Goal: Task Accomplishment & Management: Manage account settings

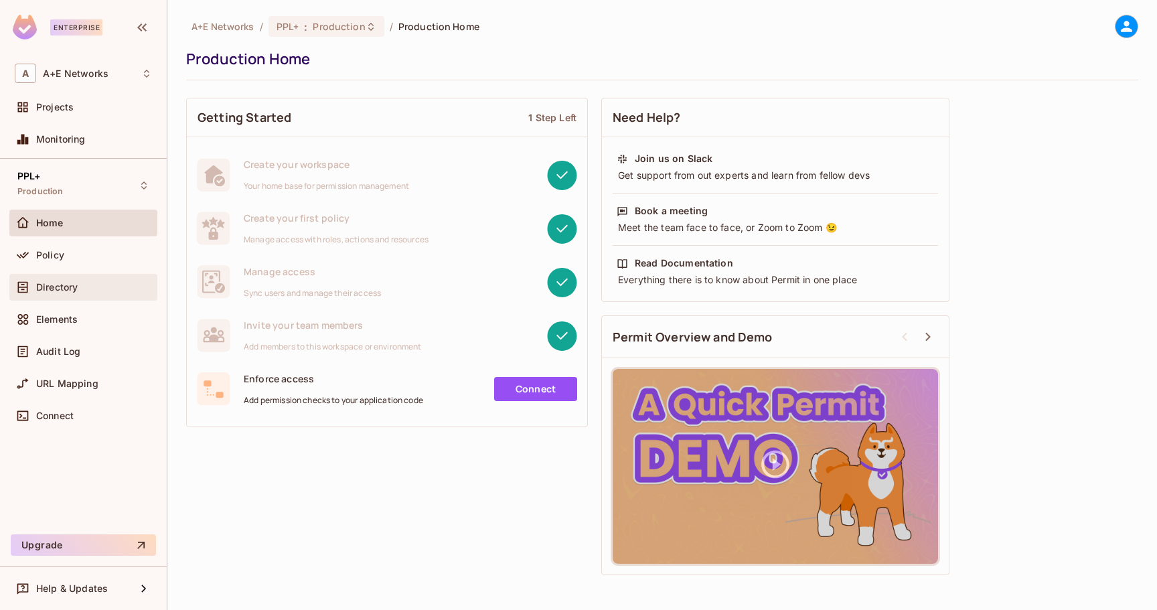
click at [80, 286] on div "Directory" at bounding box center [94, 287] width 116 height 11
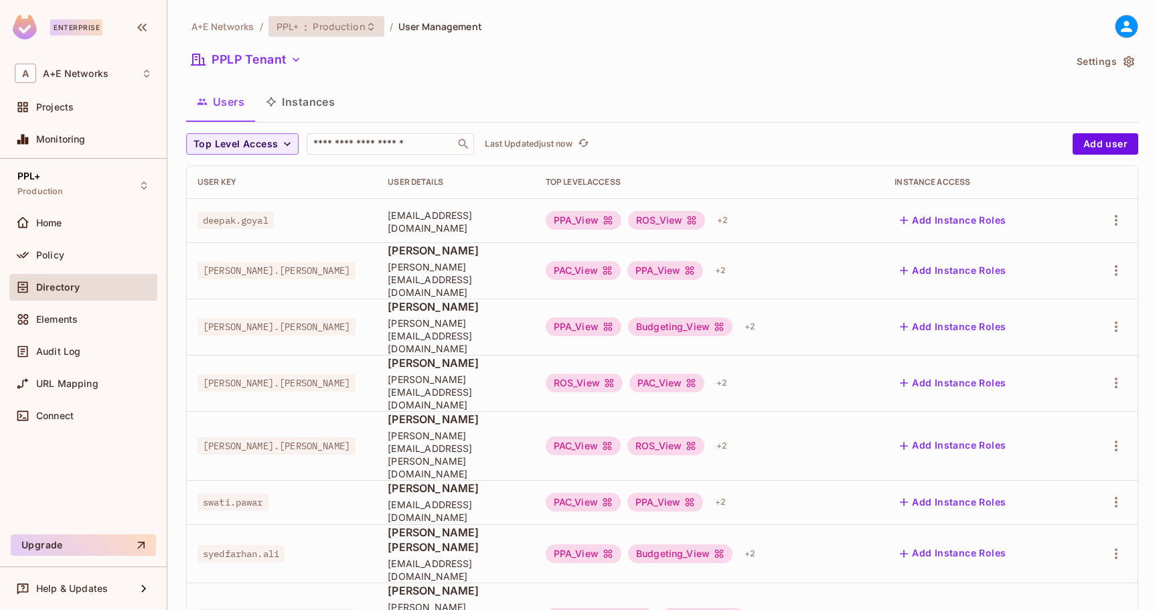
click at [347, 21] on span "Production" at bounding box center [339, 26] width 52 height 13
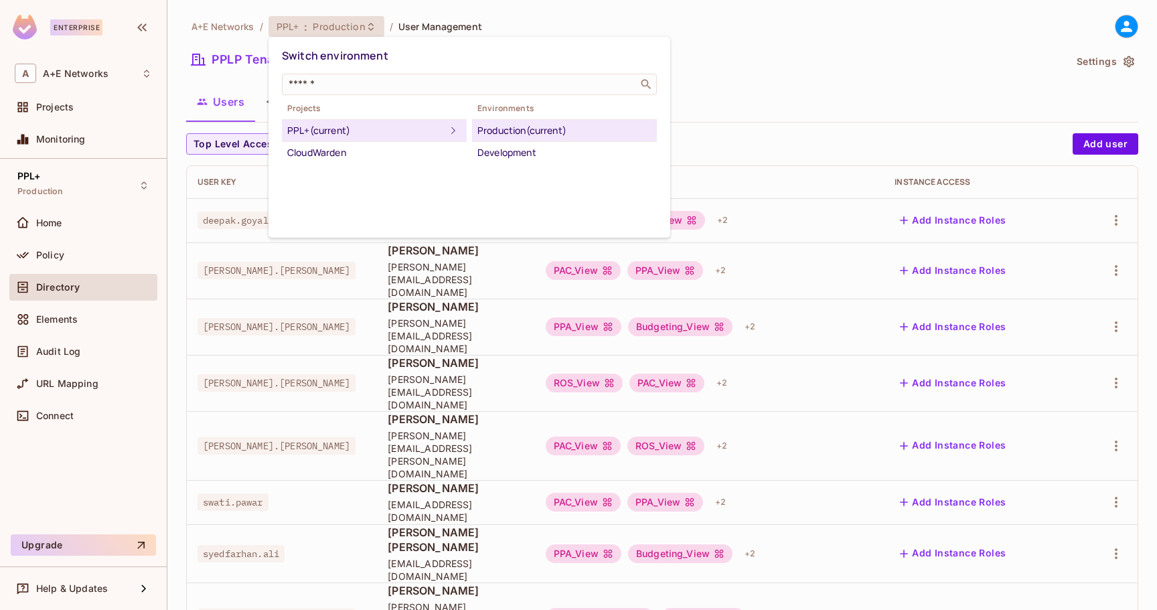
click at [425, 134] on div "PPL+ (current)" at bounding box center [366, 131] width 158 height 16
click at [513, 131] on div "Production (current)" at bounding box center [564, 131] width 174 height 16
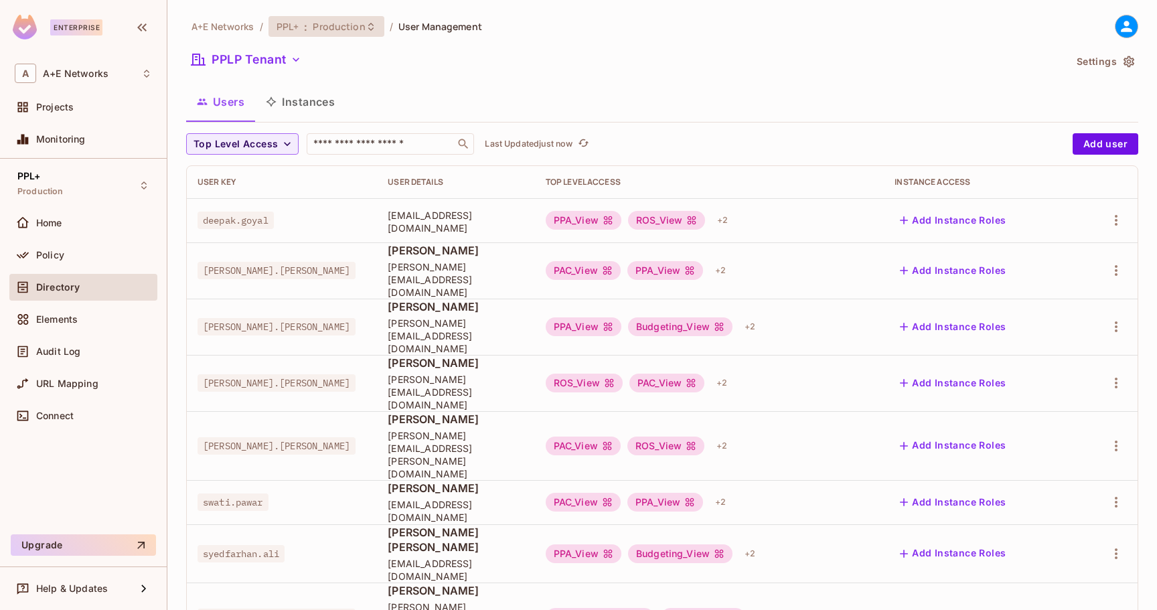
click at [328, 33] on div "PPL+ : Production" at bounding box center [326, 26] width 116 height 21
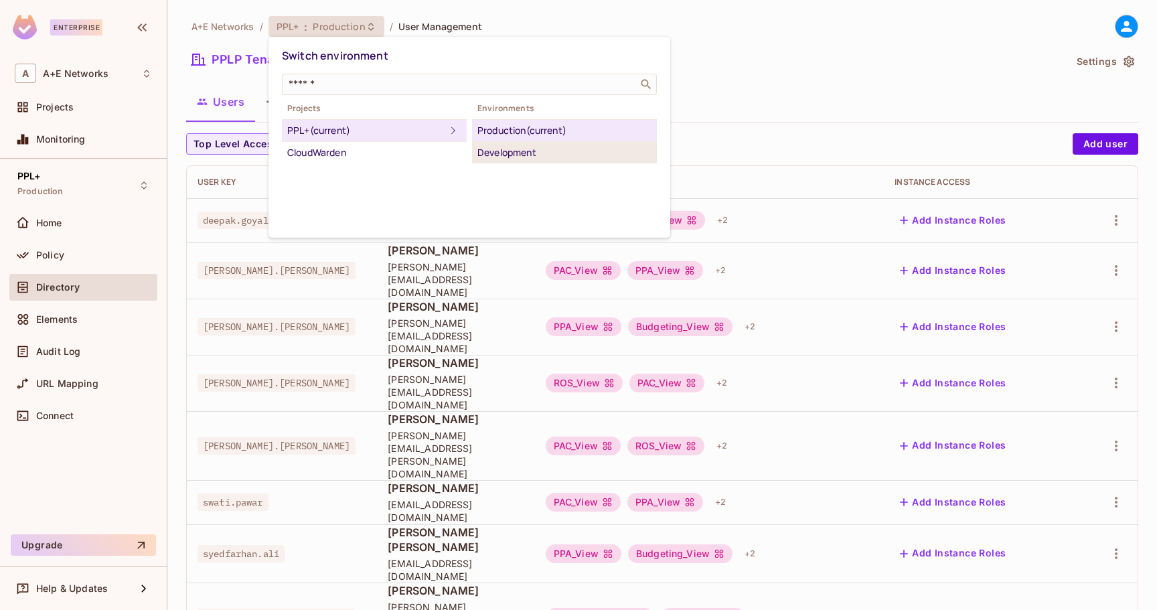
click at [528, 155] on div "Development" at bounding box center [564, 153] width 174 height 16
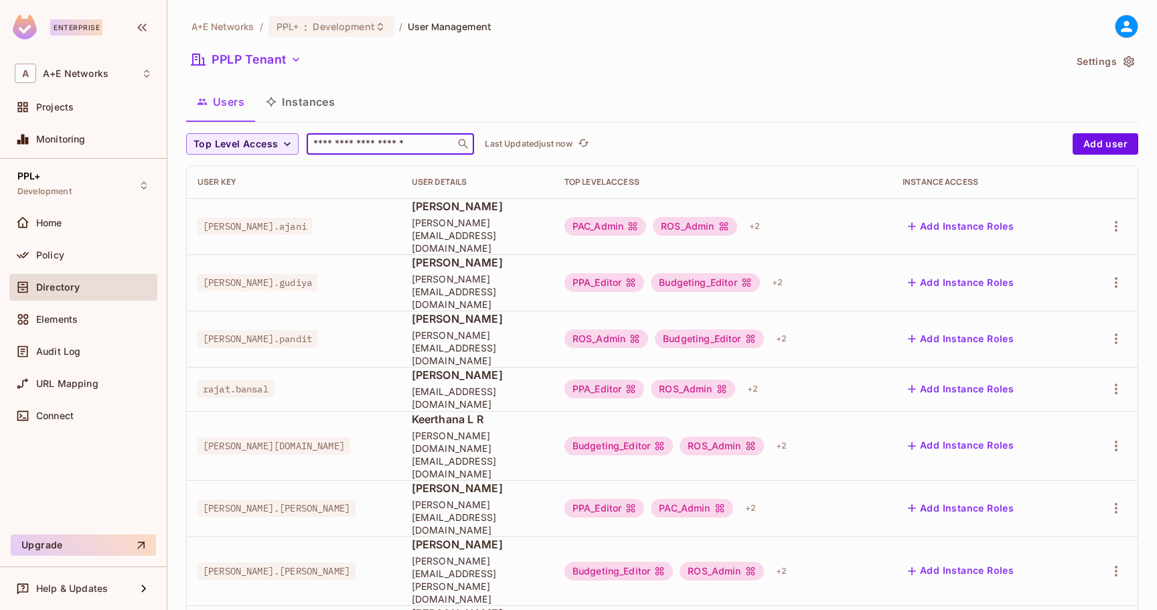
click at [355, 148] on input "text" at bounding box center [381, 143] width 141 height 13
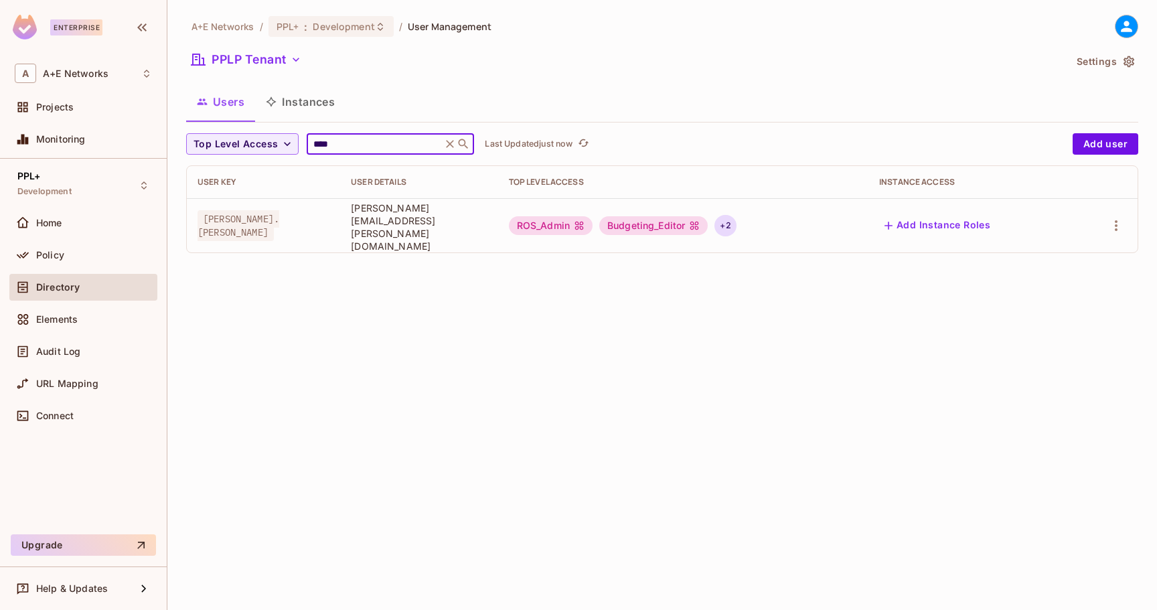
type input "****"
click at [736, 222] on div "+ 2" at bounding box center [724, 225] width 21 height 21
click at [748, 272] on div at bounding box center [578, 305] width 1157 height 610
click at [736, 224] on div "+ 2" at bounding box center [724, 225] width 21 height 21
click at [737, 261] on div at bounding box center [578, 305] width 1157 height 610
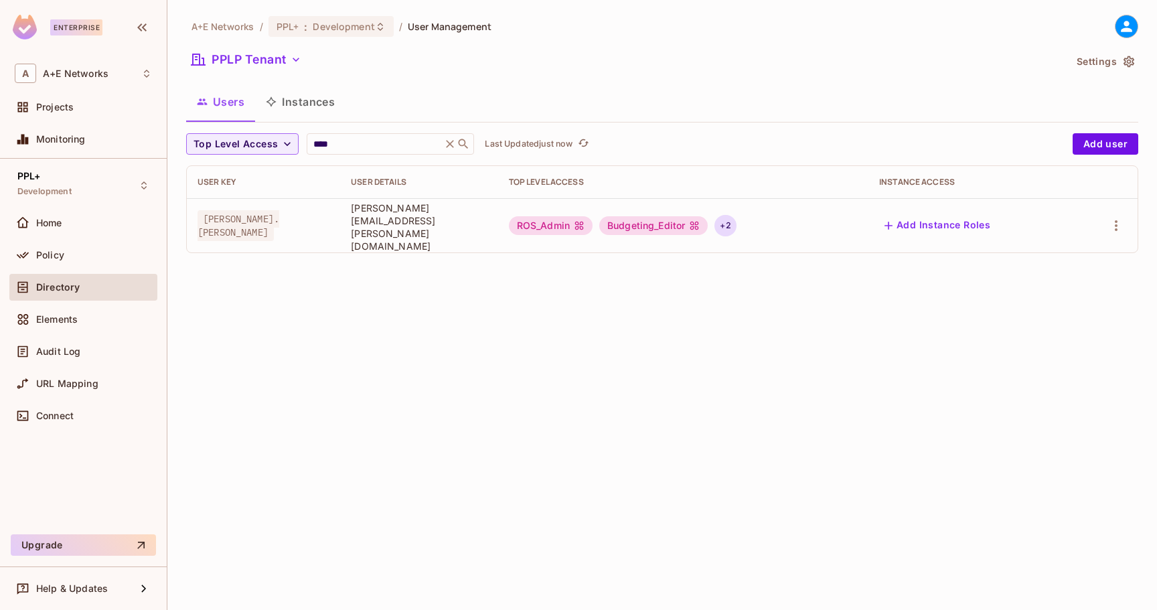
click at [736, 219] on div "+ 2" at bounding box center [724, 225] width 21 height 21
click at [755, 275] on div at bounding box center [578, 305] width 1157 height 610
click at [1119, 222] on icon "button" at bounding box center [1116, 226] width 16 height 16
click at [1044, 247] on div "Edit" at bounding box center [1045, 250] width 18 height 13
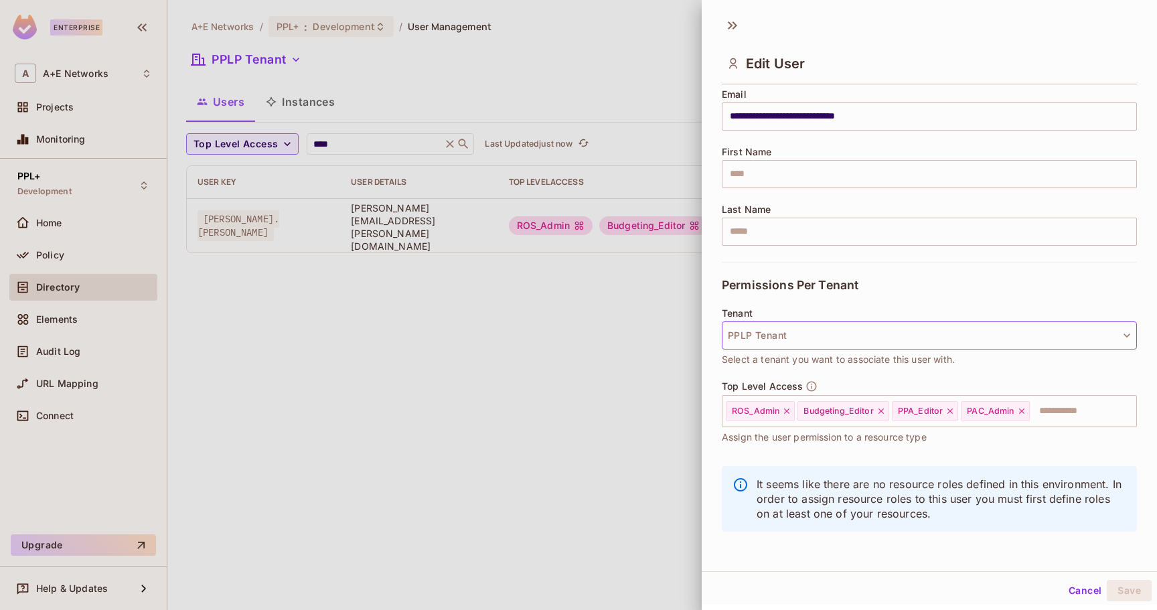
scroll to position [113, 0]
click at [786, 409] on icon at bounding box center [786, 410] width 5 height 5
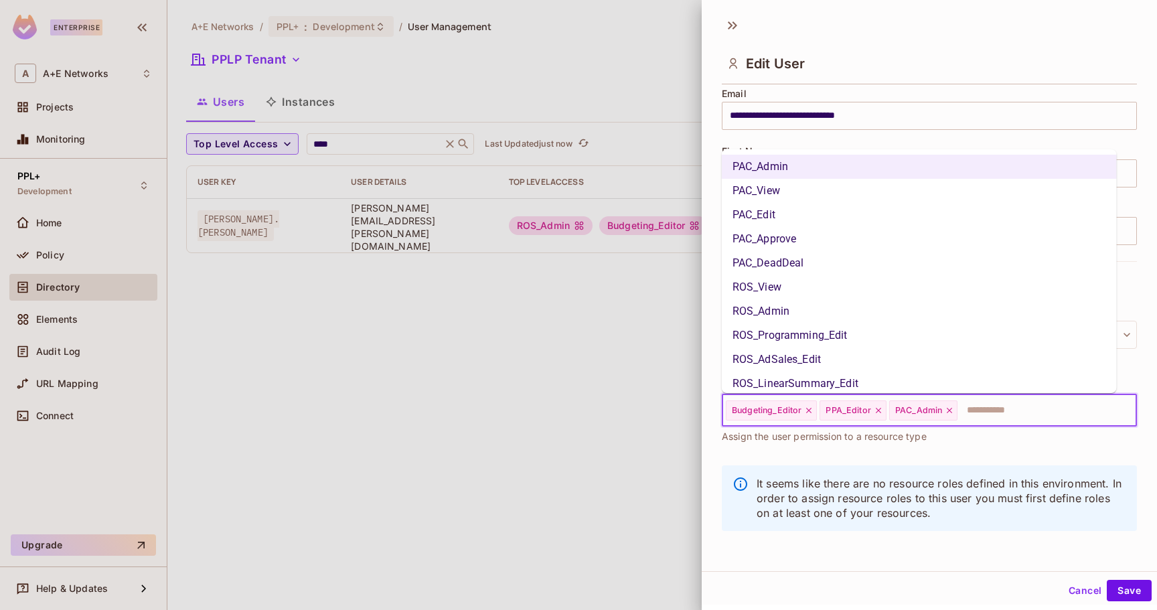
click at [1050, 412] on input "text" at bounding box center [1035, 410] width 152 height 27
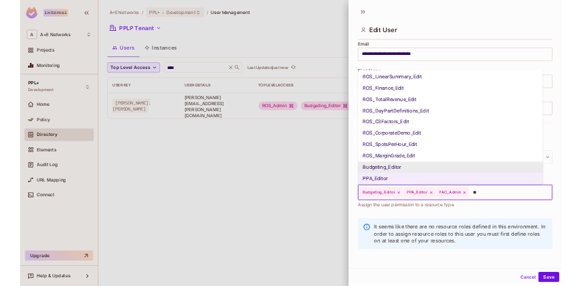
scroll to position [0, 0]
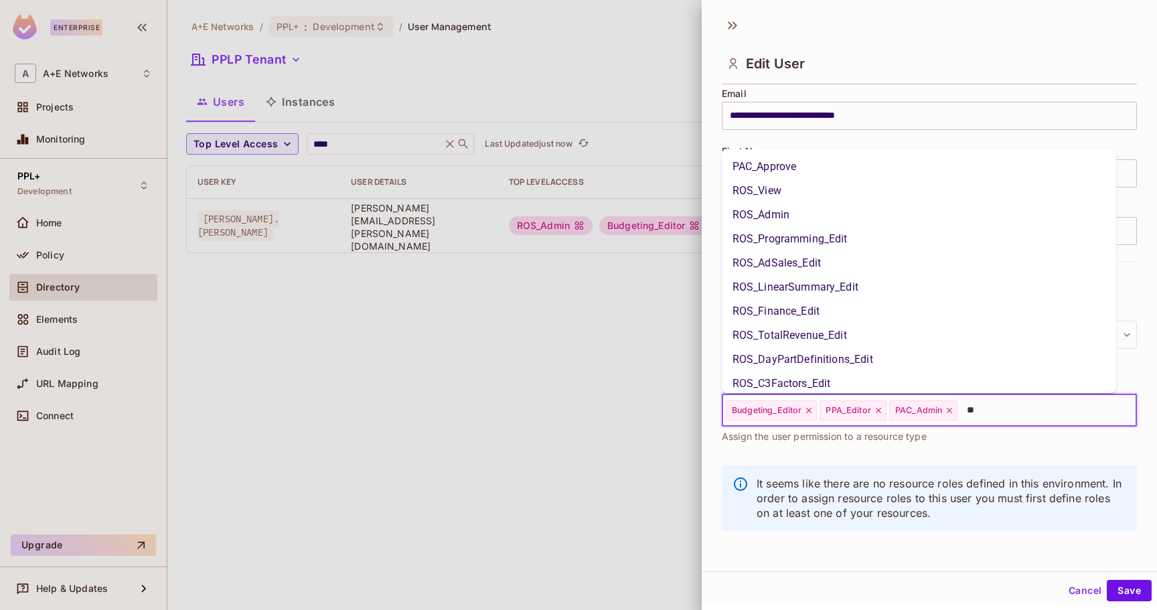
type input "***"
click at [764, 173] on li "ROS_View" at bounding box center [919, 167] width 395 height 24
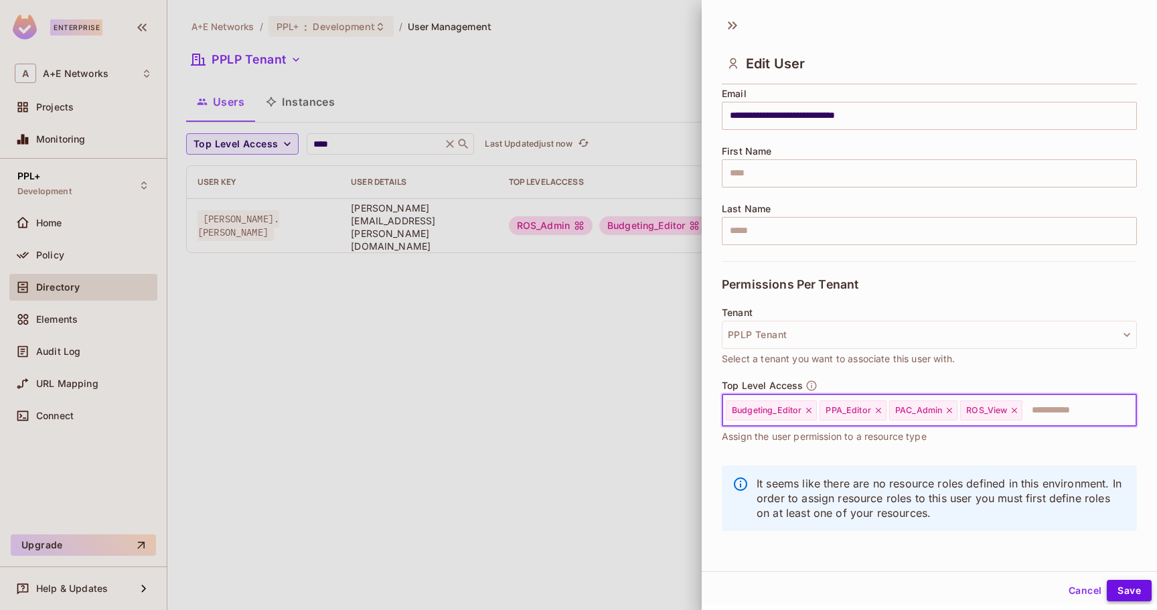
click at [1119, 587] on button "Save" at bounding box center [1129, 590] width 45 height 21
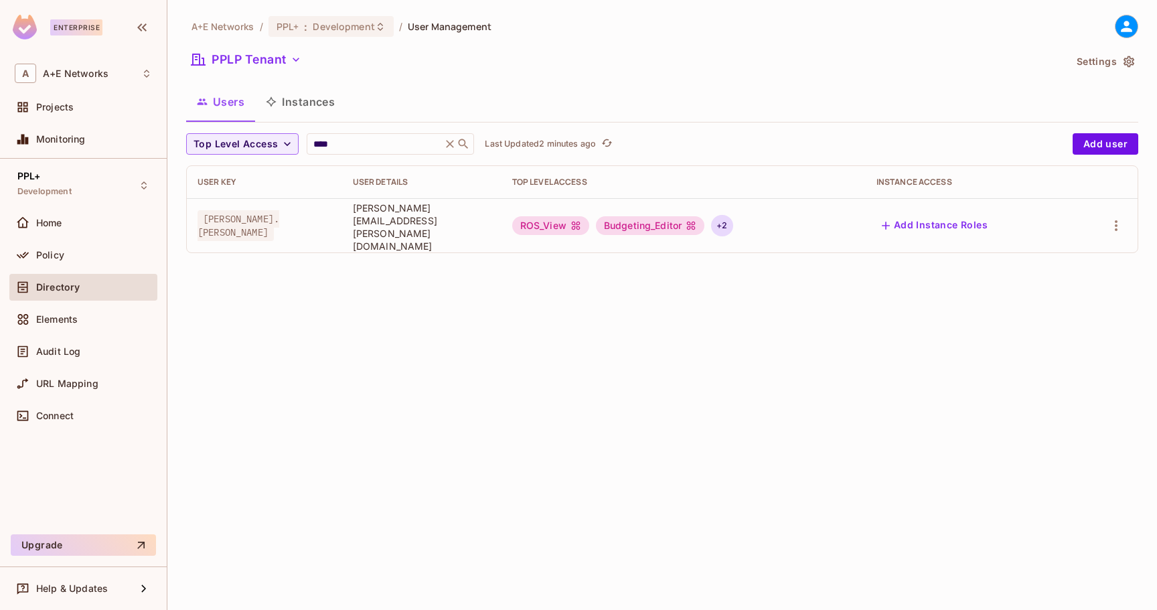
click at [732, 222] on div "+ 2" at bounding box center [721, 225] width 21 height 21
drag, startPoint x: 966, startPoint y: 301, endPoint x: 1059, endPoint y: 197, distance: 139.4
click at [967, 300] on div at bounding box center [578, 305] width 1157 height 610
click at [1114, 222] on icon "button" at bounding box center [1116, 226] width 16 height 16
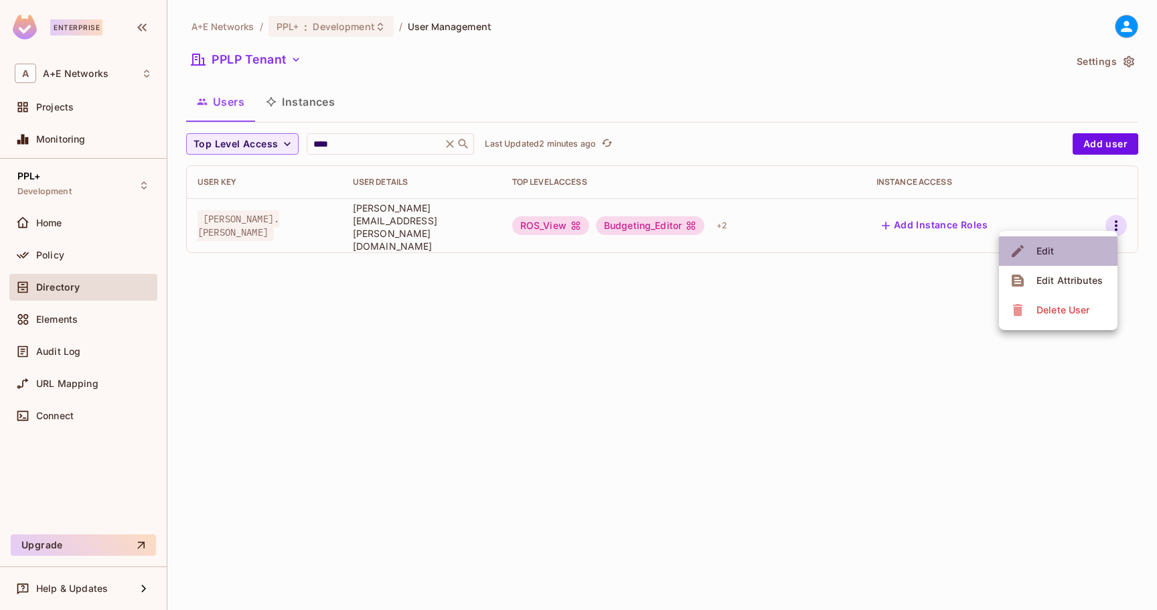
click at [1087, 248] on li "Edit" at bounding box center [1058, 250] width 118 height 29
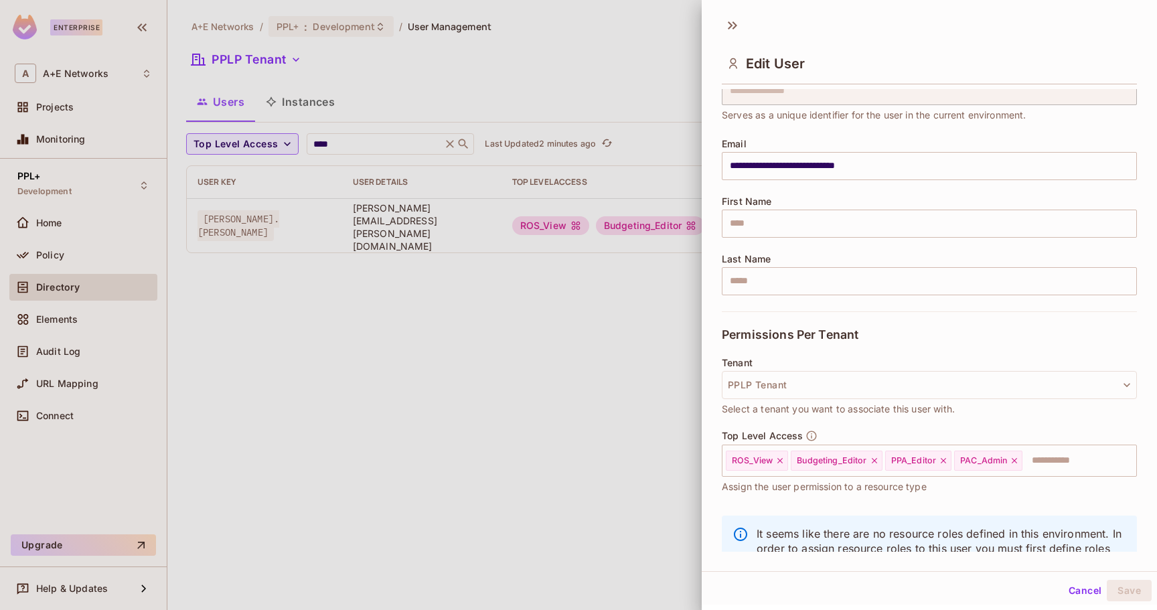
scroll to position [113, 0]
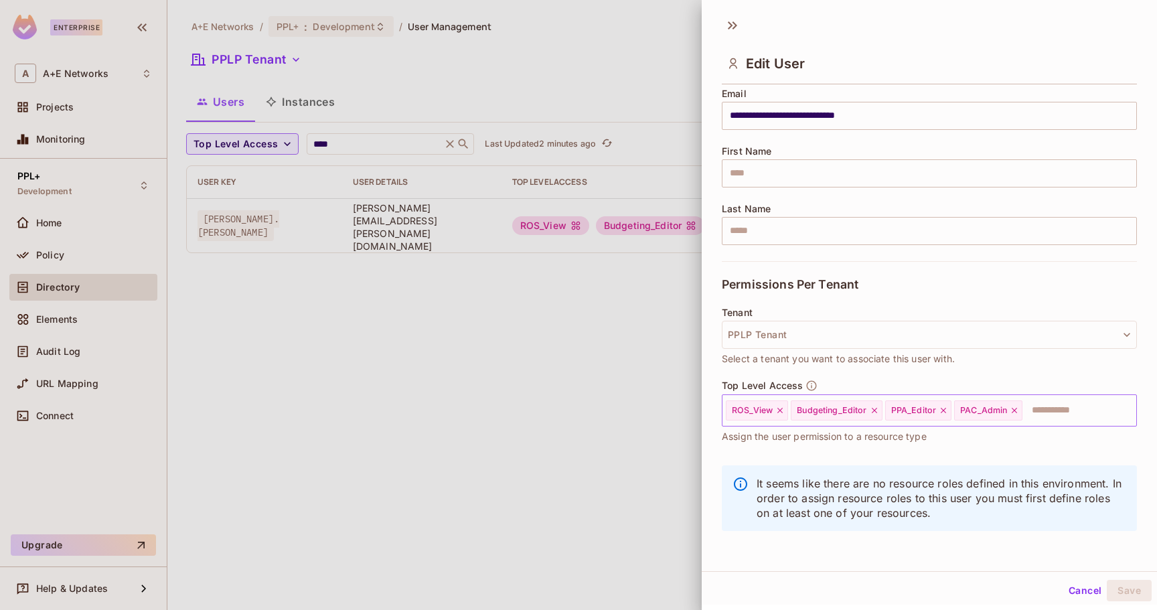
click at [779, 409] on icon at bounding box center [779, 410] width 5 height 5
click at [983, 404] on input "text" at bounding box center [1035, 410] width 152 height 27
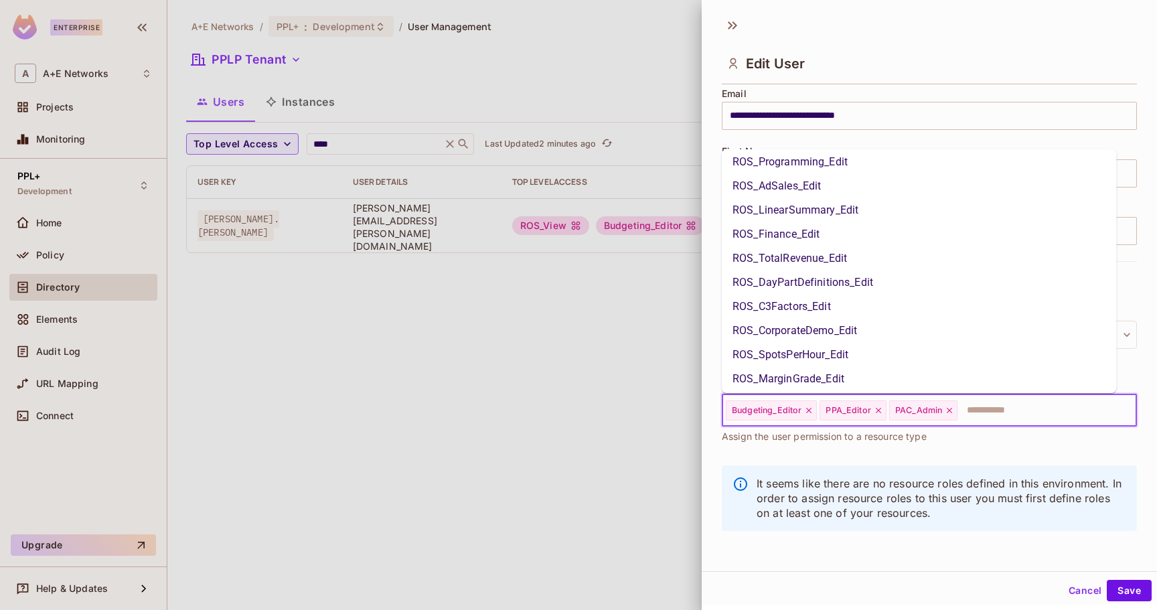
scroll to position [153, 0]
click at [805, 157] on li "ROS_Admin" at bounding box center [919, 159] width 395 height 24
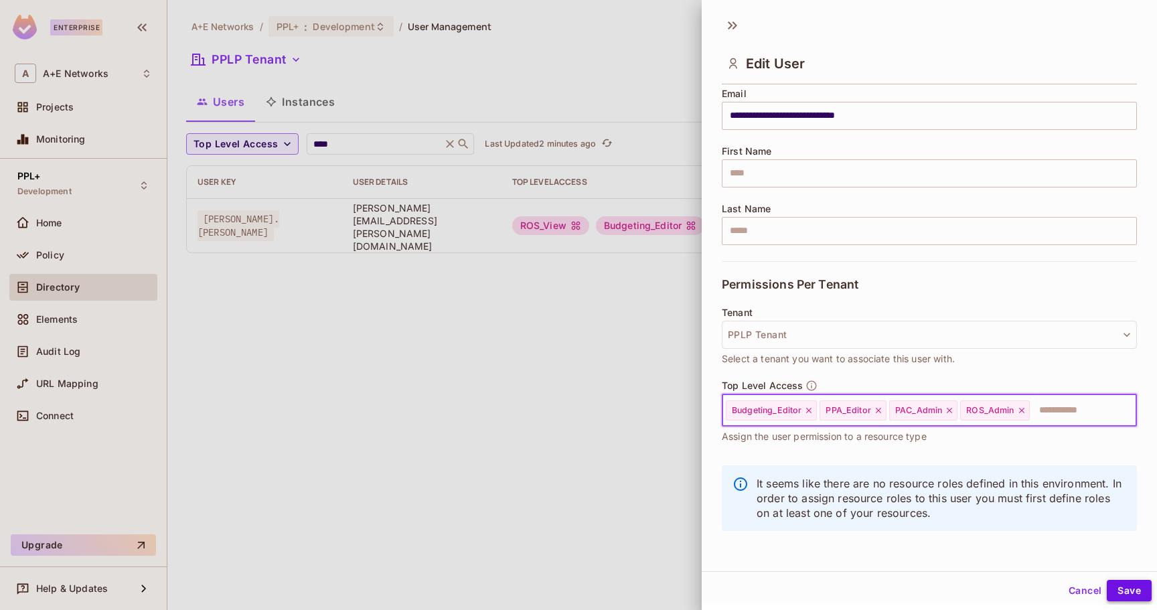
click at [1117, 588] on button "Save" at bounding box center [1129, 590] width 45 height 21
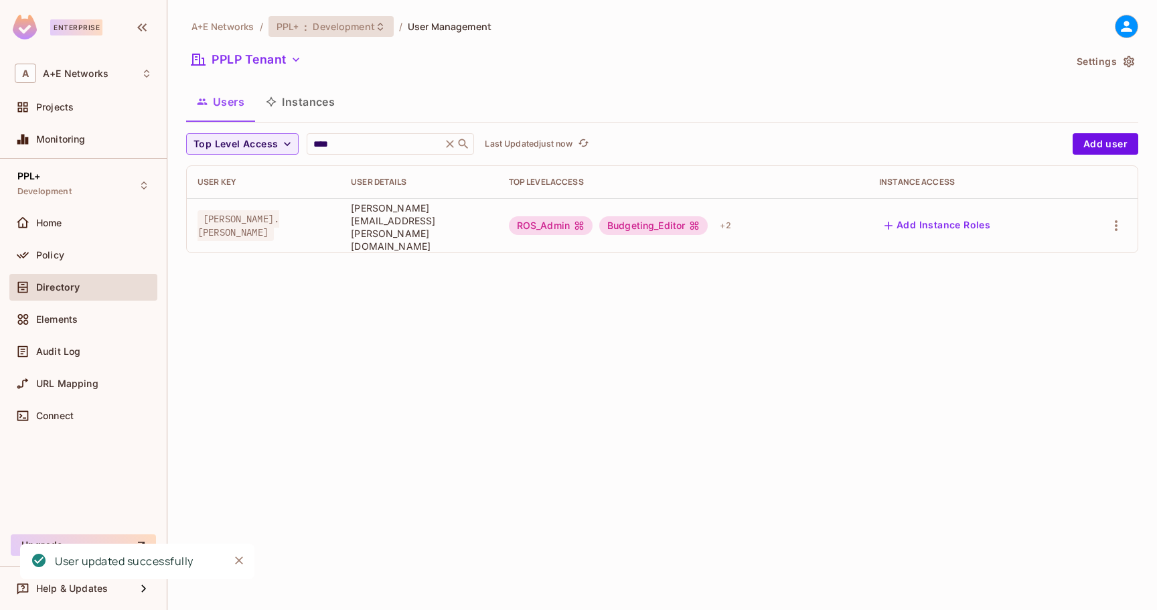
click at [370, 27] on span "Development" at bounding box center [344, 26] width 62 height 13
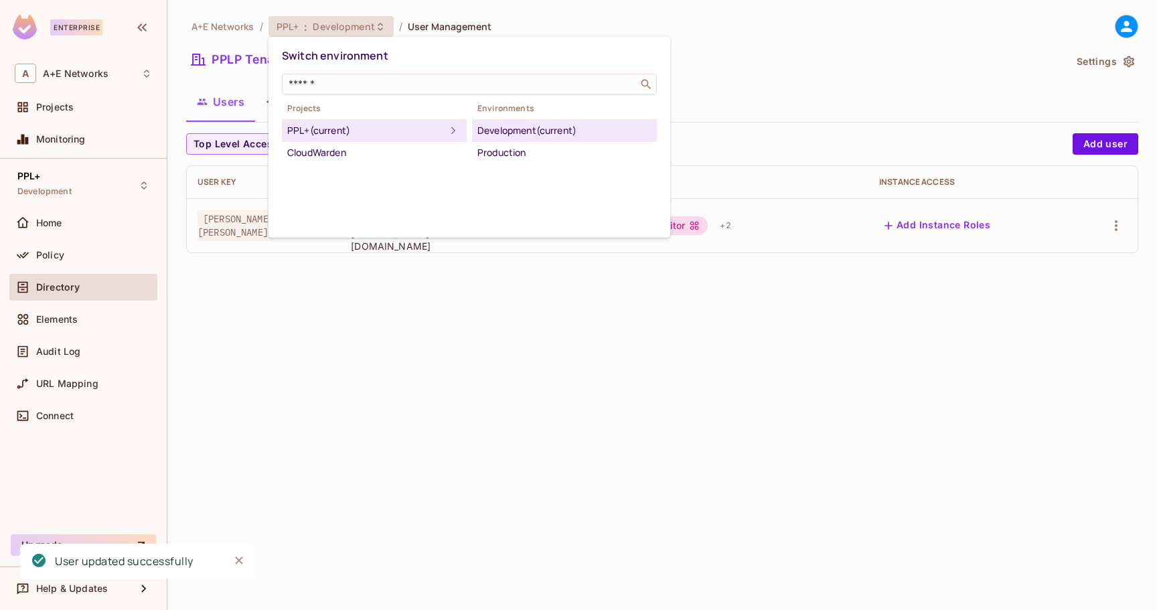
click at [506, 134] on div "Development (current)" at bounding box center [564, 131] width 174 height 16
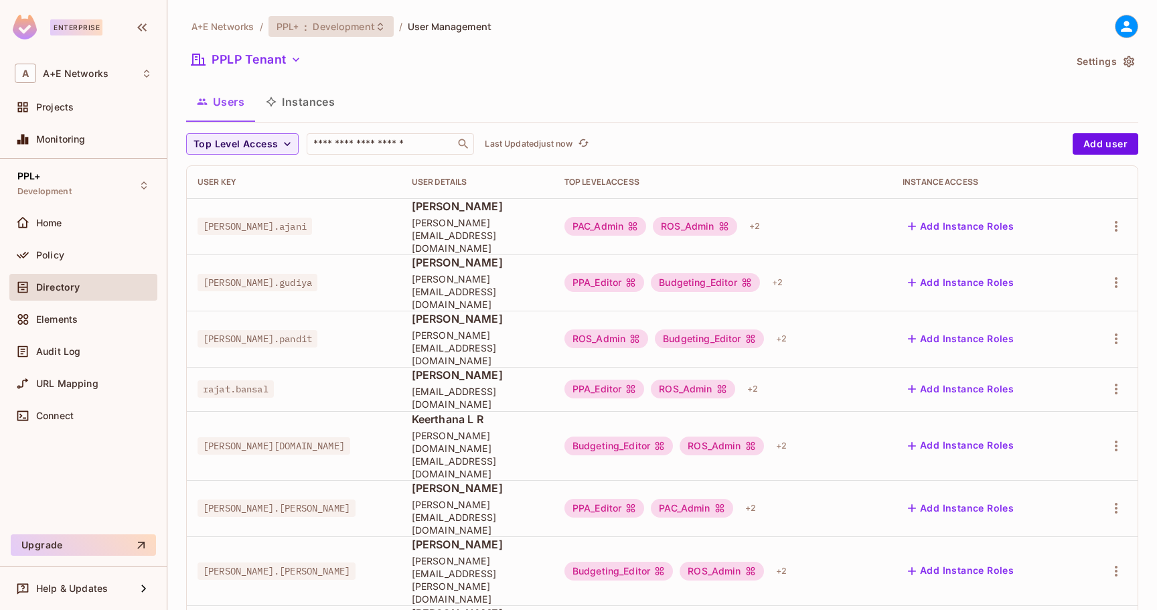
click at [351, 30] on span "Development" at bounding box center [344, 26] width 62 height 13
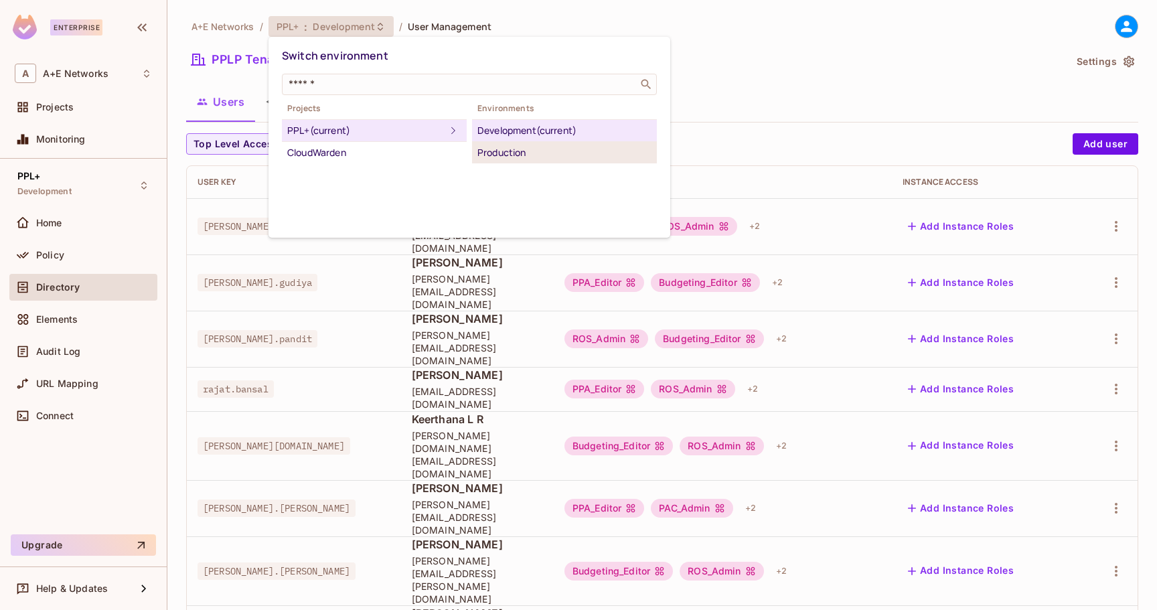
click at [546, 157] on div "Production" at bounding box center [564, 153] width 174 height 16
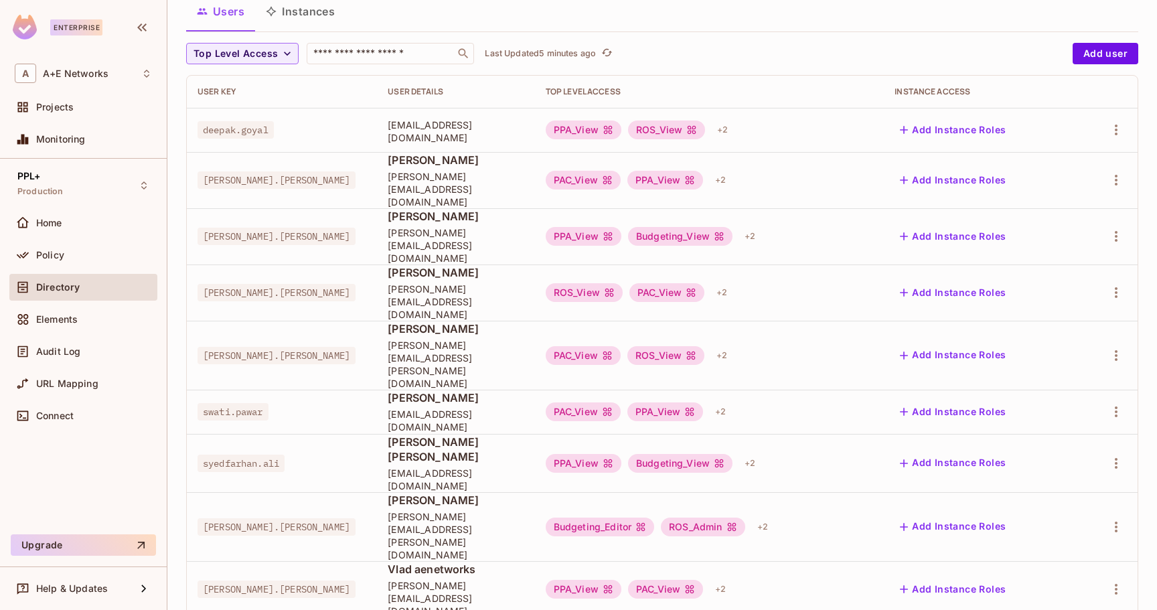
scroll to position [0, 0]
